Goal: Task Accomplishment & Management: Manage account settings

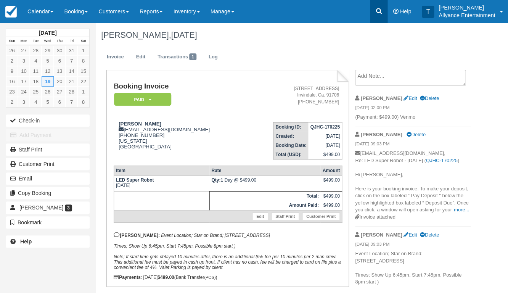
click at [376, 11] on icon at bounding box center [379, 11] width 6 height 6
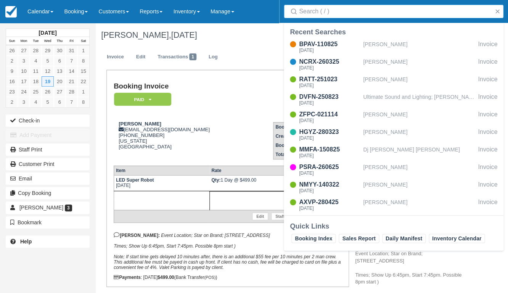
click at [360, 13] on input "Search" at bounding box center [395, 12] width 192 height 14
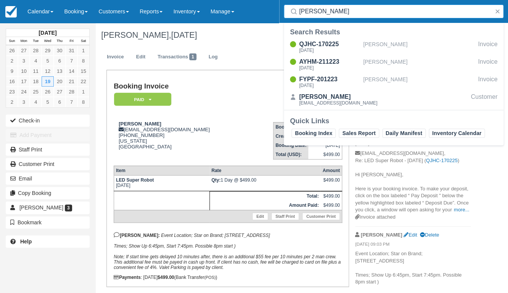
type input "Amy John"
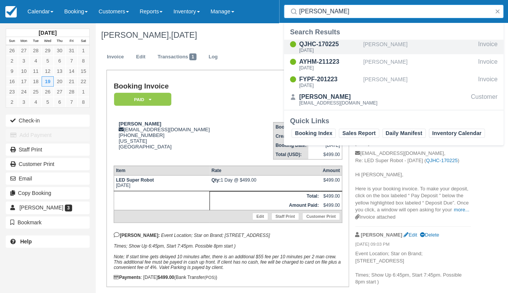
drag, startPoint x: 360, startPoint y: 13, endPoint x: 299, endPoint y: 46, distance: 69.5
click at [299, 46] on div "QJHC-170225" at bounding box center [329, 44] width 61 height 9
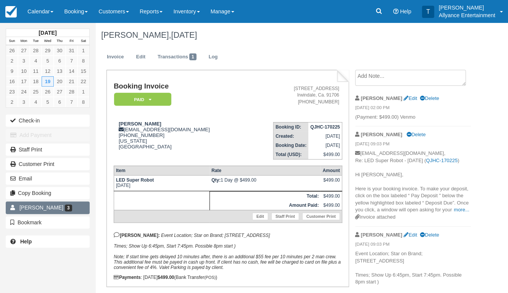
click at [73, 202] on link "Amy Johnson 3" at bounding box center [48, 207] width 84 height 12
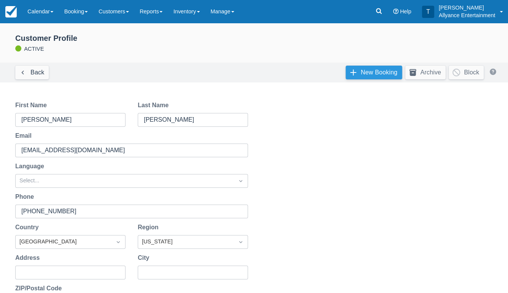
click at [355, 73] on link "New Booking" at bounding box center [374, 73] width 56 height 14
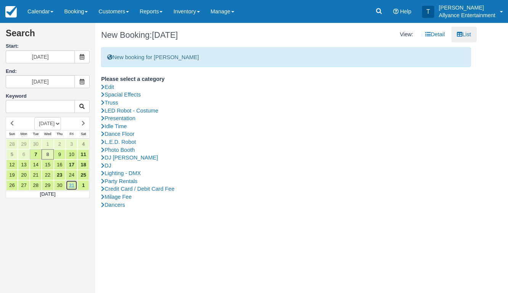
click at [74, 180] on link "31" at bounding box center [72, 185] width 12 height 10
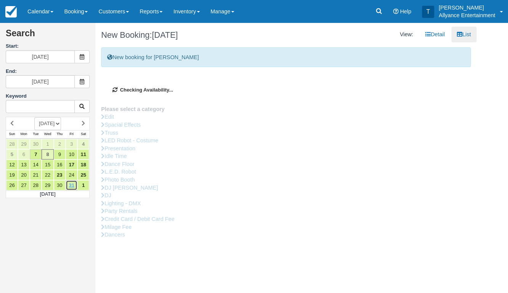
type input "10/31/25"
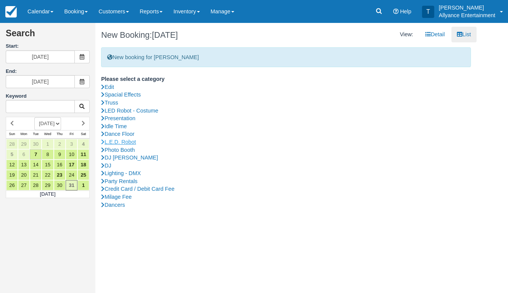
click at [134, 140] on link "L.E.D. Robot" at bounding box center [286, 142] width 370 height 8
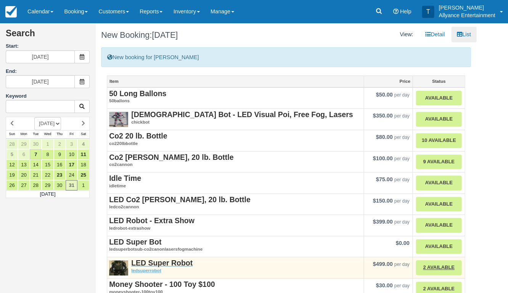
click at [157, 259] on strong "LED Super Robot" at bounding box center [161, 263] width 61 height 8
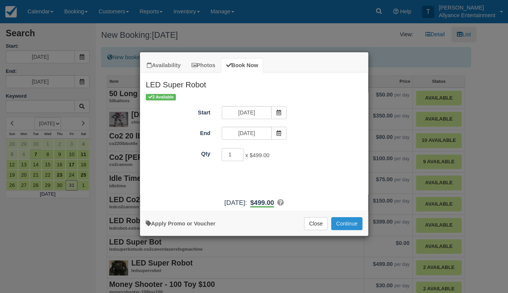
click at [350, 228] on button "Continue" at bounding box center [346, 223] width 31 height 13
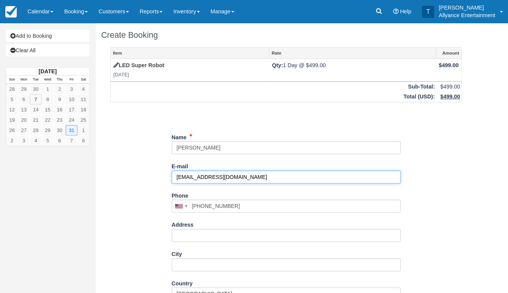
drag, startPoint x: 246, startPoint y: 177, endPoint x: 164, endPoint y: 176, distance: 82.0
click at [164, 176] on div "Item Rate Amount LED Super Robot Fri Oct 31, 2025 Qty: 1 Day @ $499.00 $499.00 …" at bounding box center [286, 224] width 370 height 354
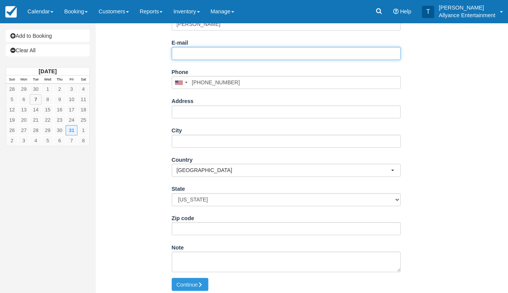
scroll to position [123, 0]
paste input "ajohnson@rockporthc.com"
type input "ajohnson@rockporthc.com"
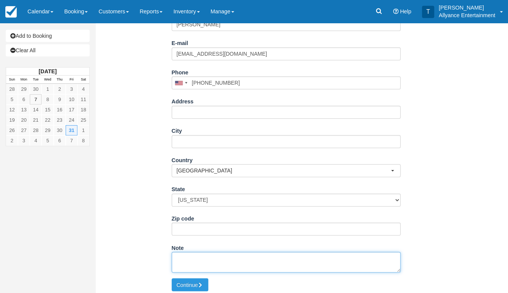
click at [185, 258] on textarea "Note" at bounding box center [286, 262] width 229 height 21
click at [225, 256] on textarea "Note" at bounding box center [286, 262] width 229 height 21
paste textarea "Event Location; Times; Show Up pm, Start pm. Note; If start time gets delayed 1…"
click at [223, 255] on textarea "Event Location; Times; Show Up pm, Start pm. Note; If start time gets delayed 1…" at bounding box center [286, 262] width 229 height 21
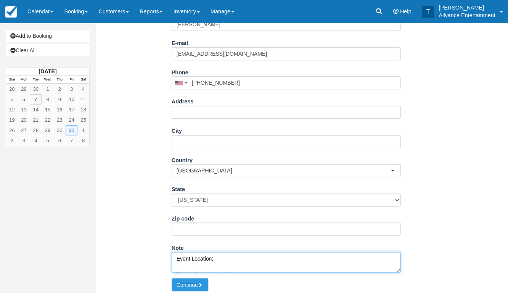
paste textarea "964 south oakland ave pasadena ca 91106"
click at [216, 259] on textarea "Event Location; 964 south oakland ave pasadena ca 91106 Times; Show Up pm, Star…" at bounding box center [286, 262] width 229 height 21
type textarea "Event Location; 964 south oakland ave pasadena ca 91106 Times; Show Up 7pm, Sta…"
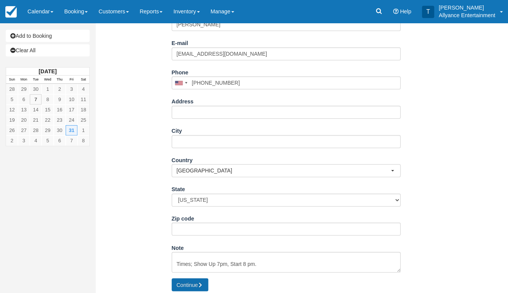
click at [189, 280] on button "Continue" at bounding box center [190, 284] width 37 height 13
type input "+13233094710"
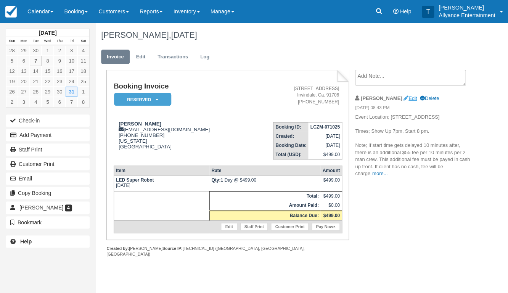
click at [404, 98] on link "Edit" at bounding box center [410, 98] width 13 height 6
type textarea "Event Location; [STREET_ADDRESS] Times; Show Up 7pm, Start 8 pm. Note; If start…"
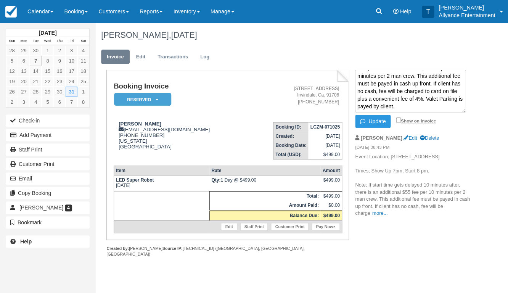
click at [397, 121] on input "Show on invoice" at bounding box center [398, 119] width 5 height 5
checkbox input "true"
click at [379, 120] on button "Update" at bounding box center [372, 121] width 35 height 13
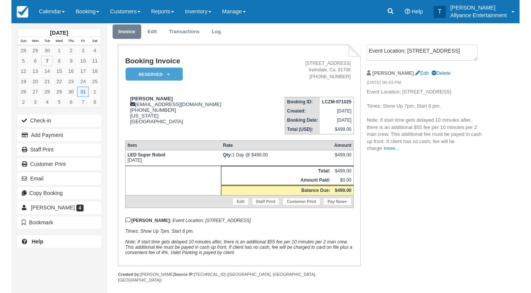
scroll to position [25, 0]
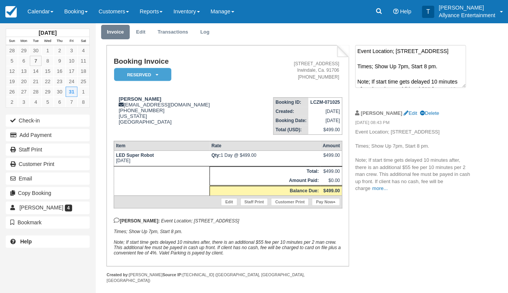
click at [389, 52] on textarea "Event Location; 964 south oakland ave pasadena ca 91106 Times; Show Up 7pm, Sta…" at bounding box center [410, 66] width 111 height 43
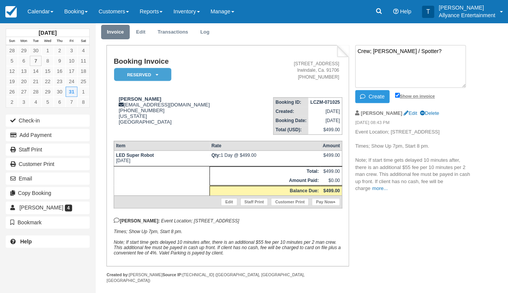
type textarea "Crew; Luis Diaz / Spotter?"
click at [396, 96] on input "Show on invoice" at bounding box center [397, 95] width 5 height 5
checkbox input "true"
click at [378, 97] on button "Create" at bounding box center [372, 96] width 34 height 13
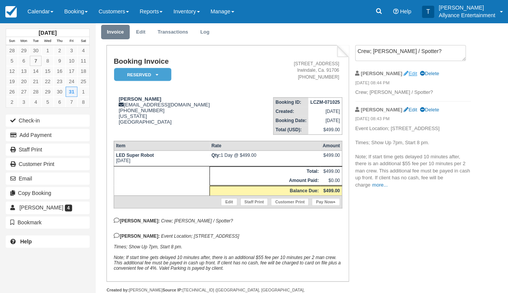
click at [404, 71] on link "Edit" at bounding box center [410, 74] width 13 height 6
type textarea "Crew; Luis Diaz / Spotter?"
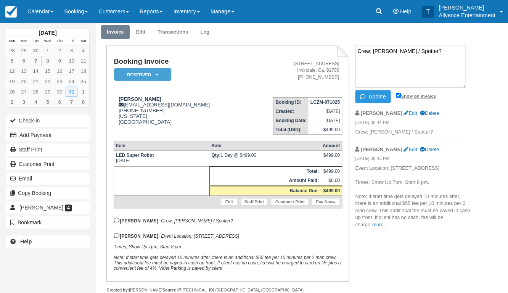
click at [398, 96] on input "Show on invoice" at bounding box center [398, 95] width 5 height 5
checkbox input "false"
click at [380, 95] on button "Update" at bounding box center [372, 96] width 35 height 13
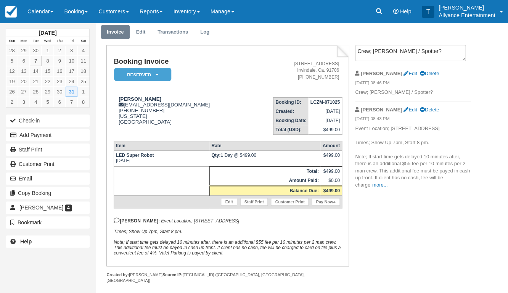
drag, startPoint x: 134, startPoint y: 221, endPoint x: 190, endPoint y: 232, distance: 57.5
click at [190, 232] on p "Tony: Event Location; 964 south oakland ave pasadena ca 91106 Times; Show Up 7p…" at bounding box center [228, 236] width 229 height 38
copy p "Event Location; 964 south oakland ave pasadena ca 91106 Times; Show Up 7pm, Sta…"
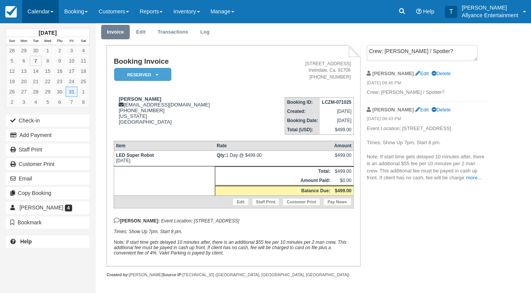
click at [37, 8] on link "Calendar" at bounding box center [40, 11] width 37 height 23
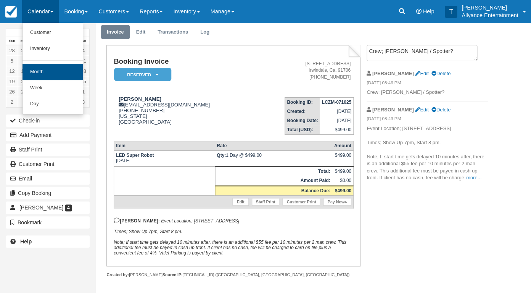
click at [37, 72] on link "Month" at bounding box center [53, 72] width 60 height 16
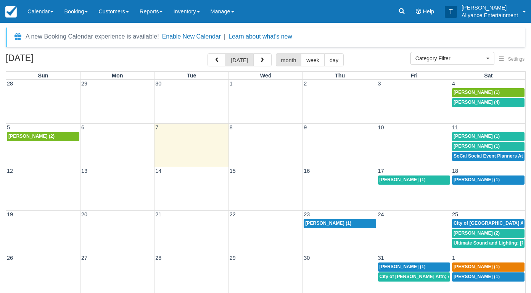
select select
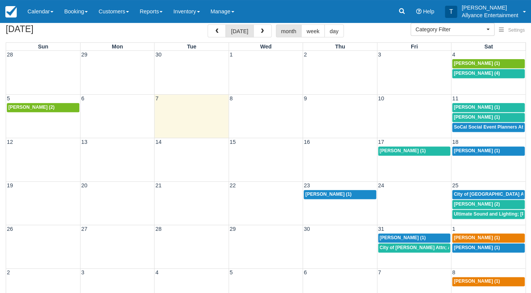
scroll to position [29, 0]
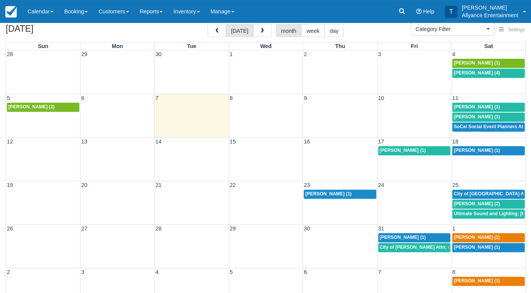
click at [484, 72] on span "[PERSON_NAME] (4)" at bounding box center [477, 72] width 46 height 5
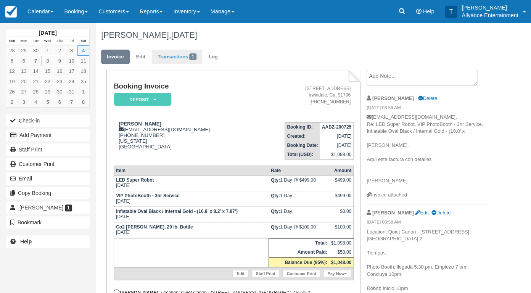
click at [174, 56] on link "Transactions 1" at bounding box center [177, 57] width 50 height 15
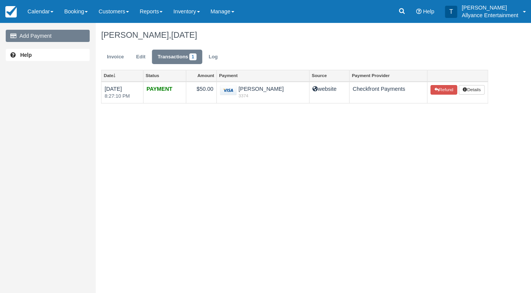
click at [67, 32] on link "Add Payment" at bounding box center [48, 36] width 84 height 12
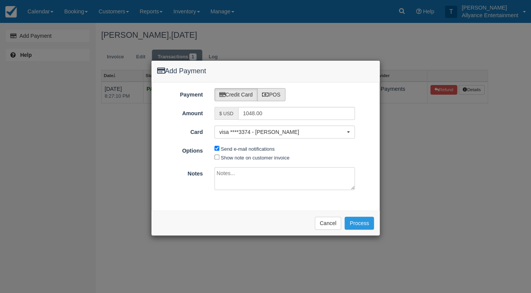
click at [277, 94] on label "POS" at bounding box center [271, 94] width 28 height 13
radio input "true"
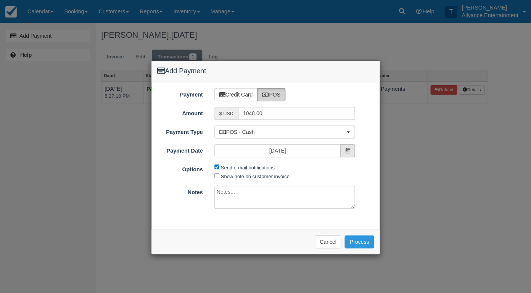
click at [350, 150] on span at bounding box center [347, 150] width 14 height 13
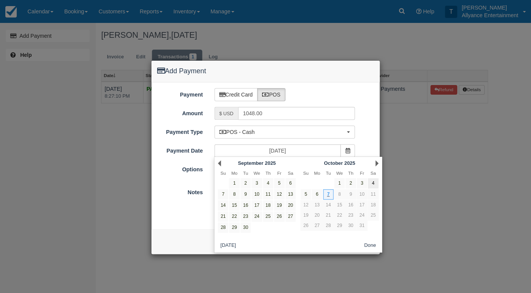
click at [372, 180] on link "4" at bounding box center [373, 183] width 10 height 10
type input "10/04/25"
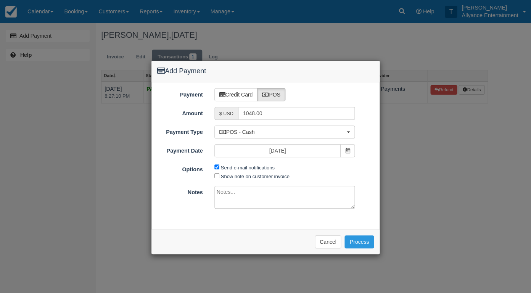
click at [254, 191] on textarea at bounding box center [284, 197] width 141 height 23
click at [249, 93] on label "Credit Card" at bounding box center [235, 94] width 43 height 13
radio input "true"
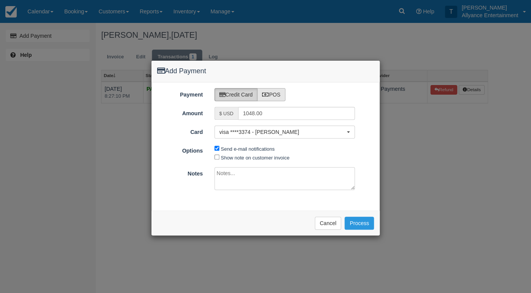
click at [270, 93] on label "POS" at bounding box center [271, 94] width 28 height 13
radio input "true"
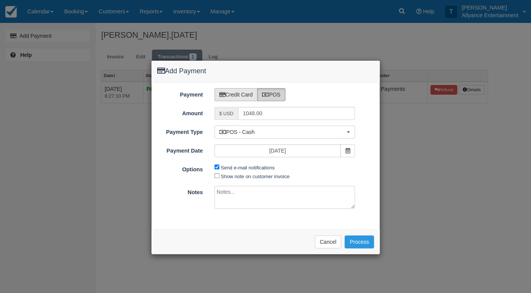
click at [231, 91] on label "Credit Card" at bounding box center [235, 94] width 43 height 13
radio input "true"
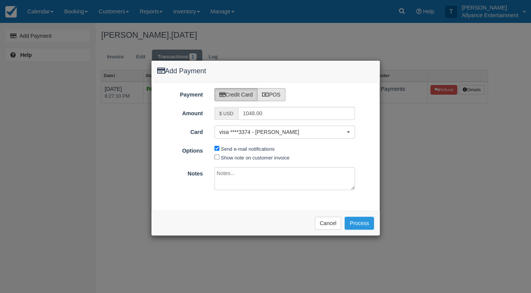
click at [274, 91] on label "POS" at bounding box center [271, 94] width 28 height 13
radio input "true"
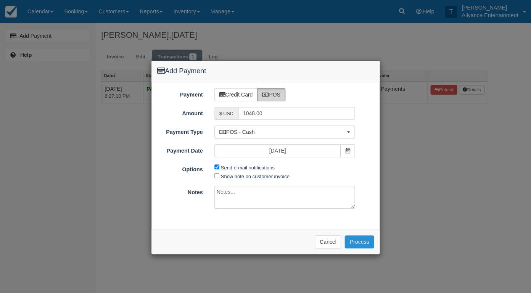
click at [359, 237] on button "Process" at bounding box center [358, 241] width 29 height 13
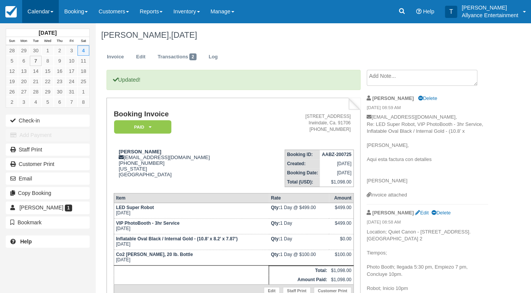
click at [39, 13] on link "Calendar" at bounding box center [40, 11] width 37 height 23
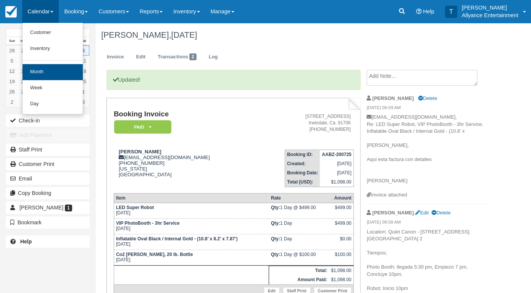
click at [40, 69] on link "Month" at bounding box center [53, 72] width 60 height 16
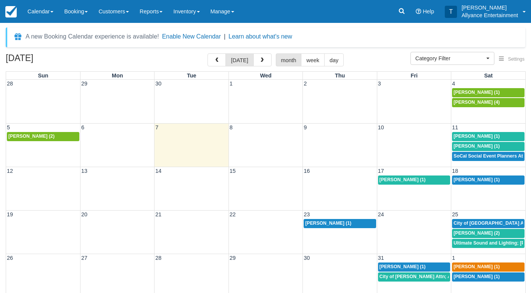
select select
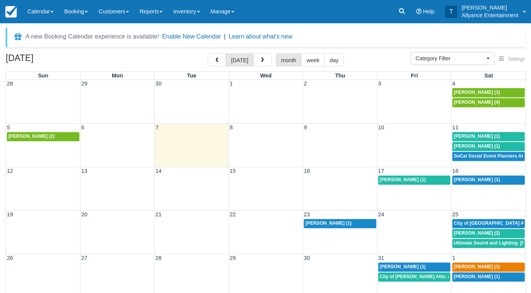
click at [459, 111] on div "28 29 30 1 2 3 4 [PERSON_NAME] (1) [PERSON_NAME] (4)" at bounding box center [265, 101] width 519 height 43
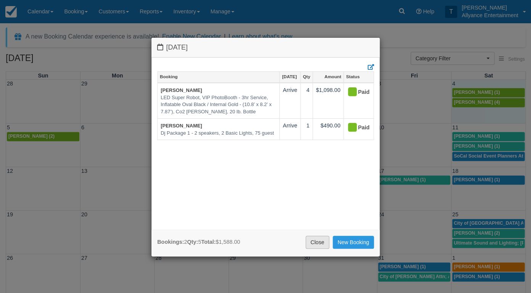
click at [312, 240] on link "Close" at bounding box center [318, 242] width 24 height 13
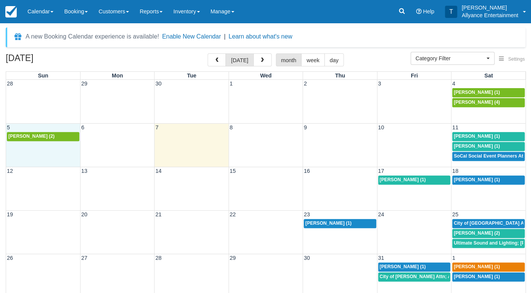
click at [40, 150] on td "[PERSON_NAME] (2)" at bounding box center [43, 147] width 74 height 30
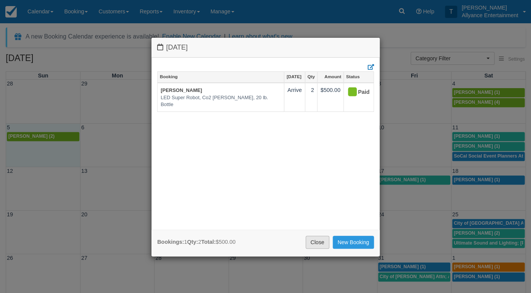
click at [317, 240] on link "Close" at bounding box center [318, 242] width 24 height 13
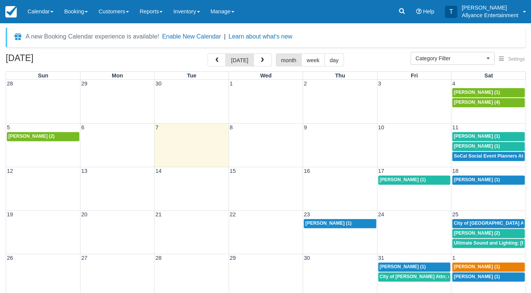
click at [61, 132] on link "[PERSON_NAME] (2)" at bounding box center [43, 136] width 72 height 9
